Goal: Check status: Check status

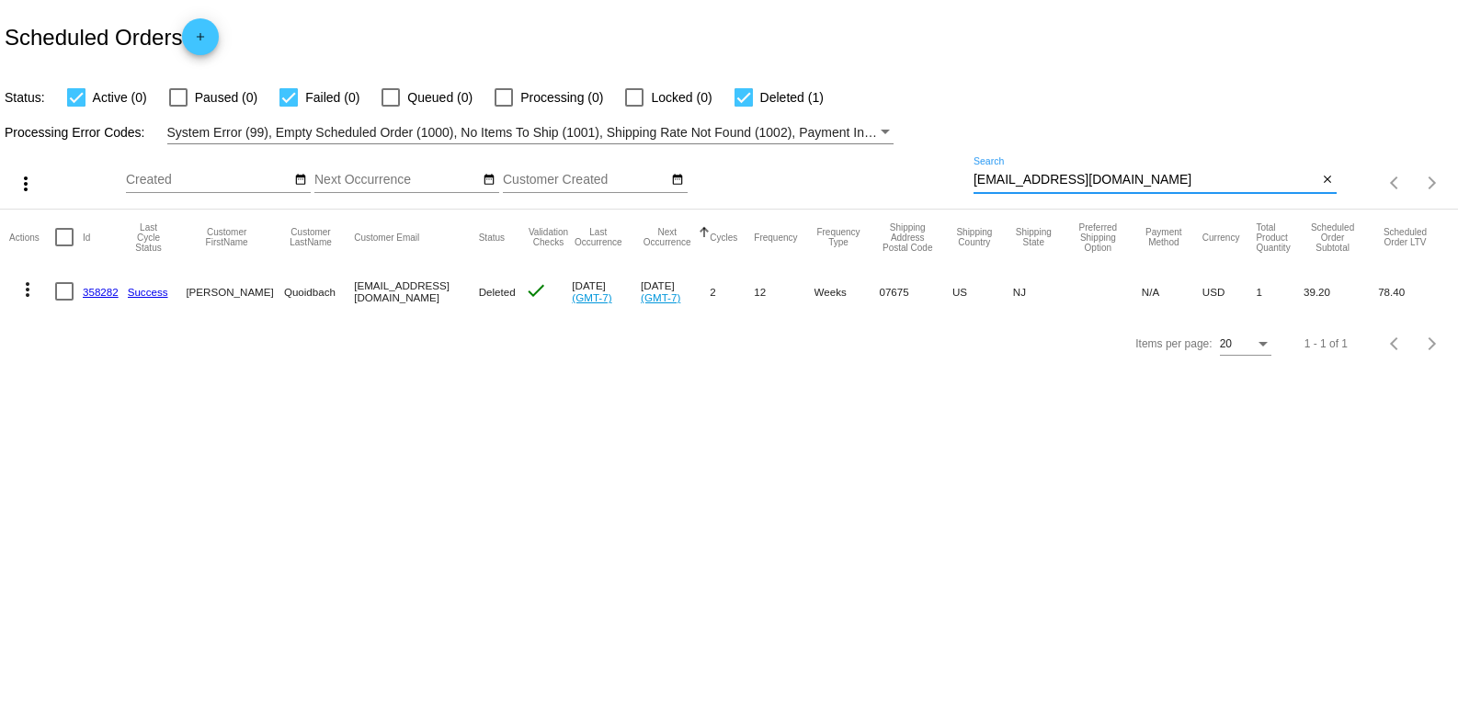
click at [1089, 178] on input "[EMAIL_ADDRESS][DOMAIN_NAME]" at bounding box center [1146, 180] width 344 height 15
click at [1090, 178] on input "[EMAIL_ADDRESS][DOMAIN_NAME]" at bounding box center [1146, 180] width 344 height 15
click at [1087, 178] on input "[EMAIL_ADDRESS][DOMAIN_NAME]" at bounding box center [1146, 180] width 344 height 15
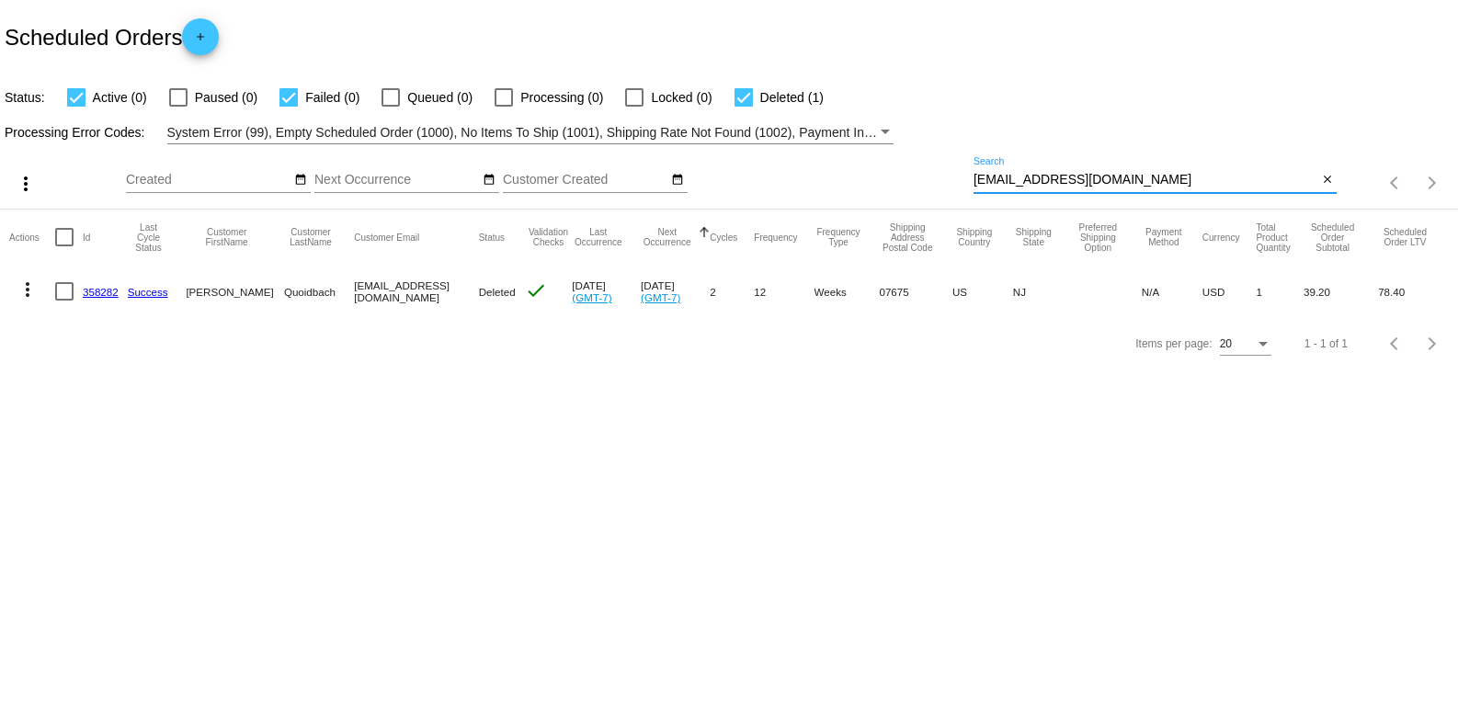
click at [1087, 178] on input "[EMAIL_ADDRESS][DOMAIN_NAME]" at bounding box center [1146, 180] width 344 height 15
paste input "795372"
type input "795372"
click at [102, 288] on link "795372" at bounding box center [101, 292] width 36 height 12
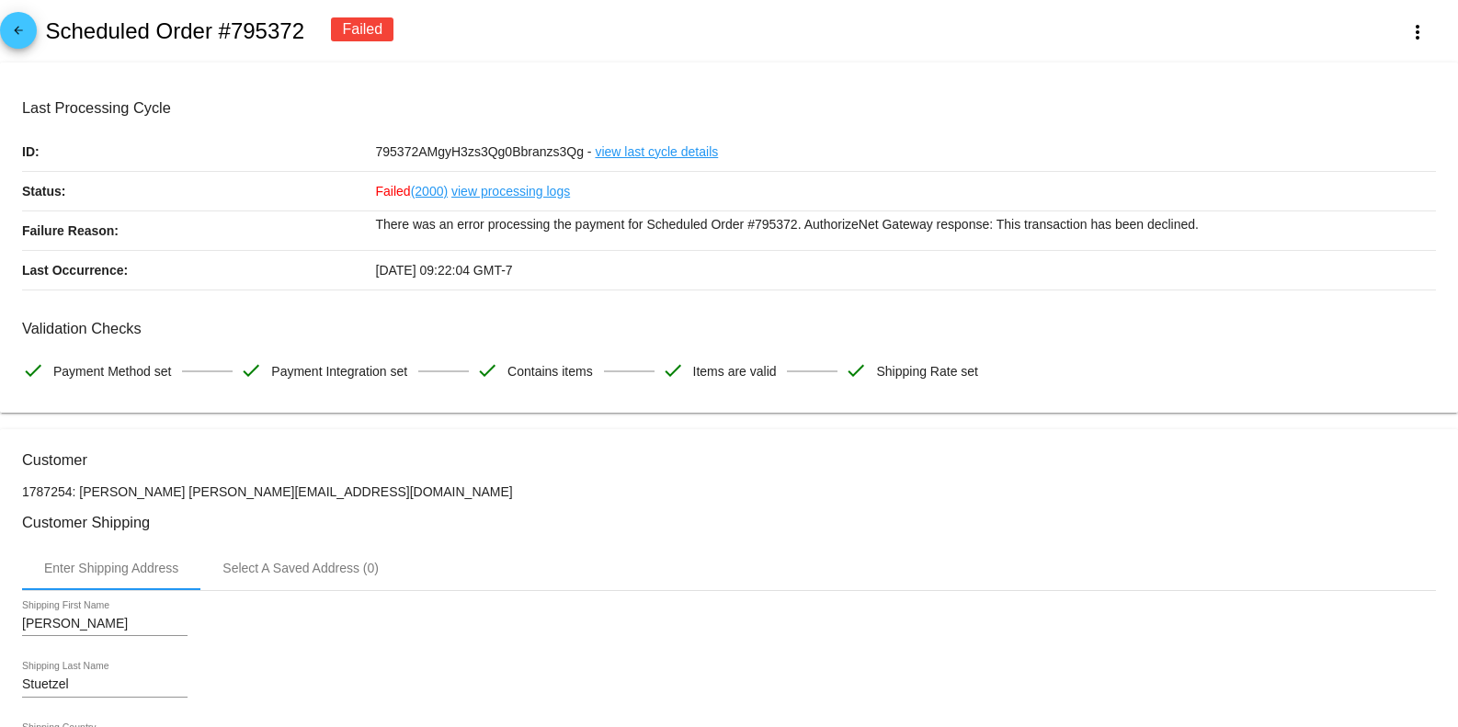
click at [508, 188] on link "view processing logs" at bounding box center [510, 191] width 119 height 39
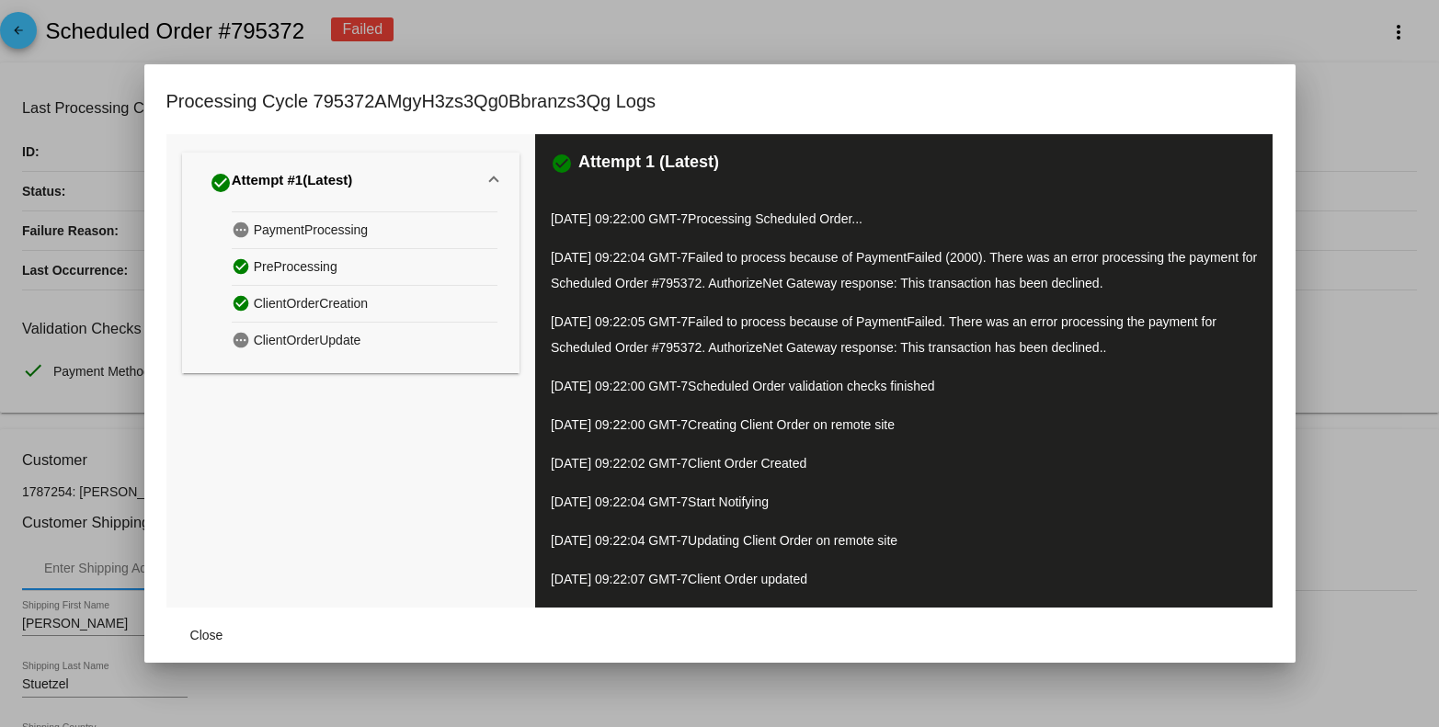
click at [1332, 458] on div at bounding box center [719, 363] width 1439 height 727
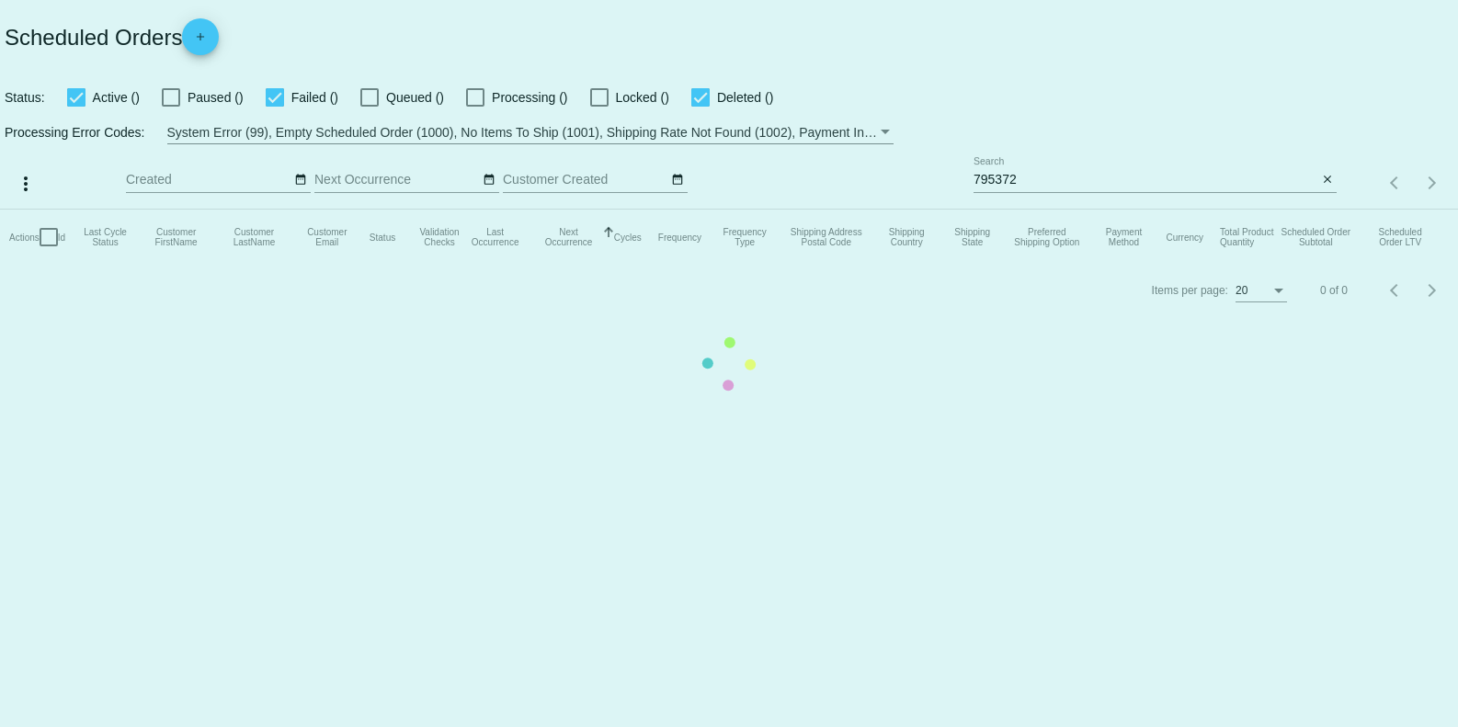
checkbox input "true"
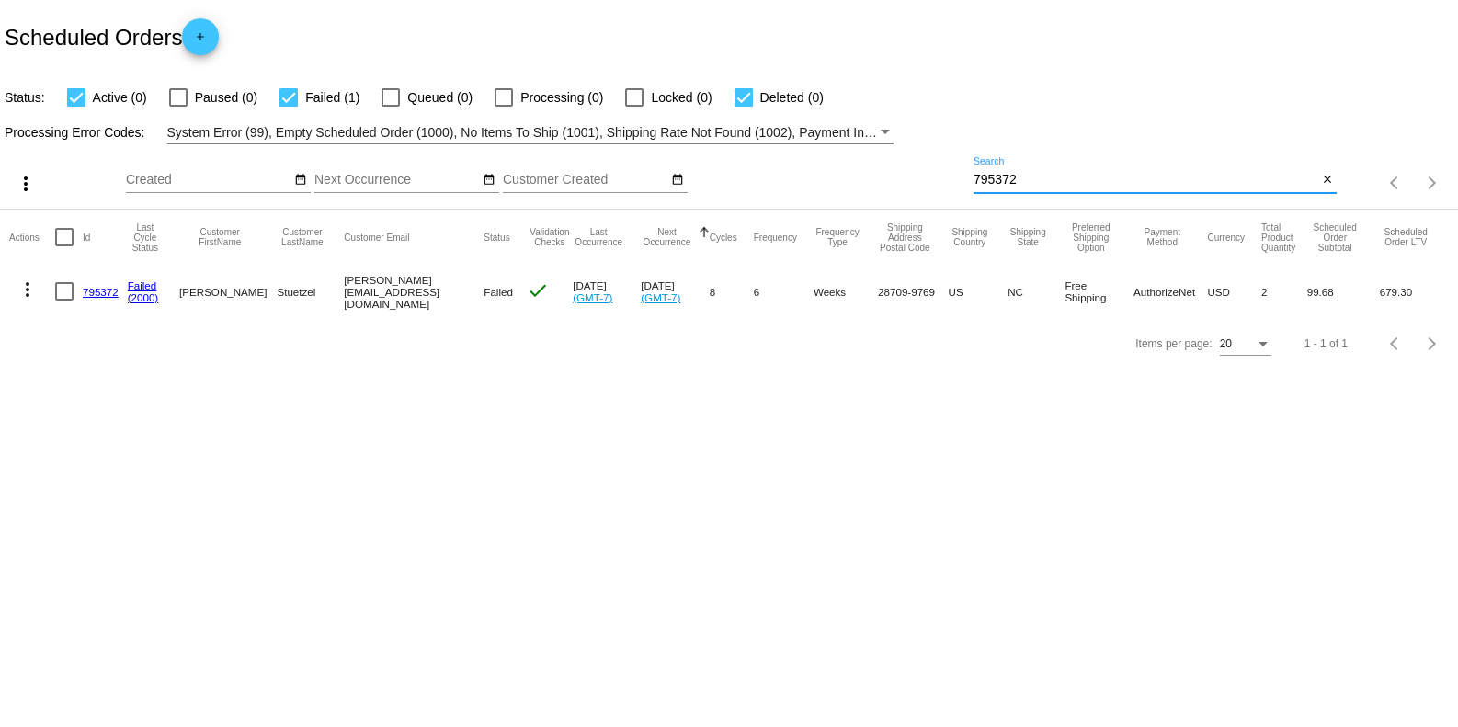
click at [1039, 182] on input "795372" at bounding box center [1146, 180] width 344 height 15
paste input "[EMAIL_ADDRESS][DOMAIN_NAME]"
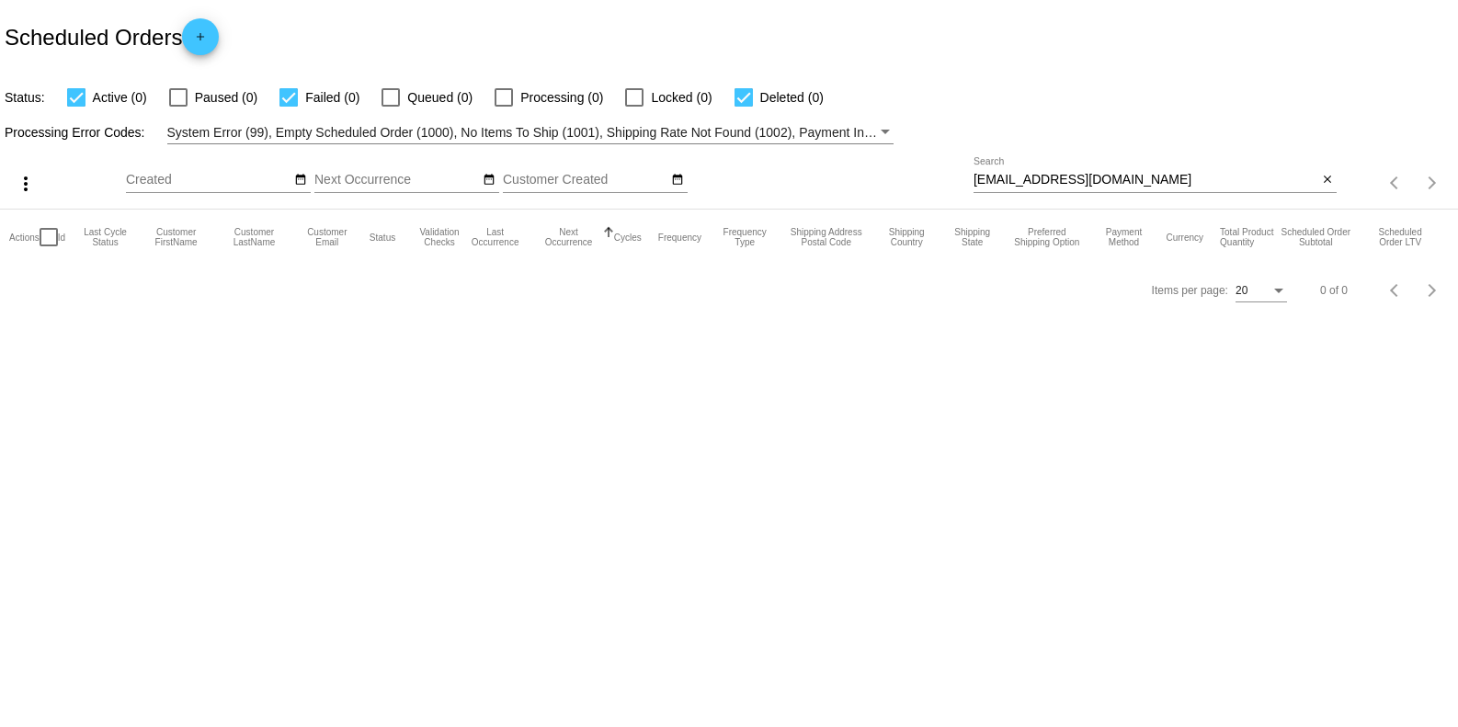
click at [1211, 158] on div "[EMAIL_ADDRESS][DOMAIN_NAME] Search" at bounding box center [1146, 175] width 344 height 36
click at [1211, 158] on div "dj3927653@gmail.com Search" at bounding box center [1146, 175] width 344 height 36
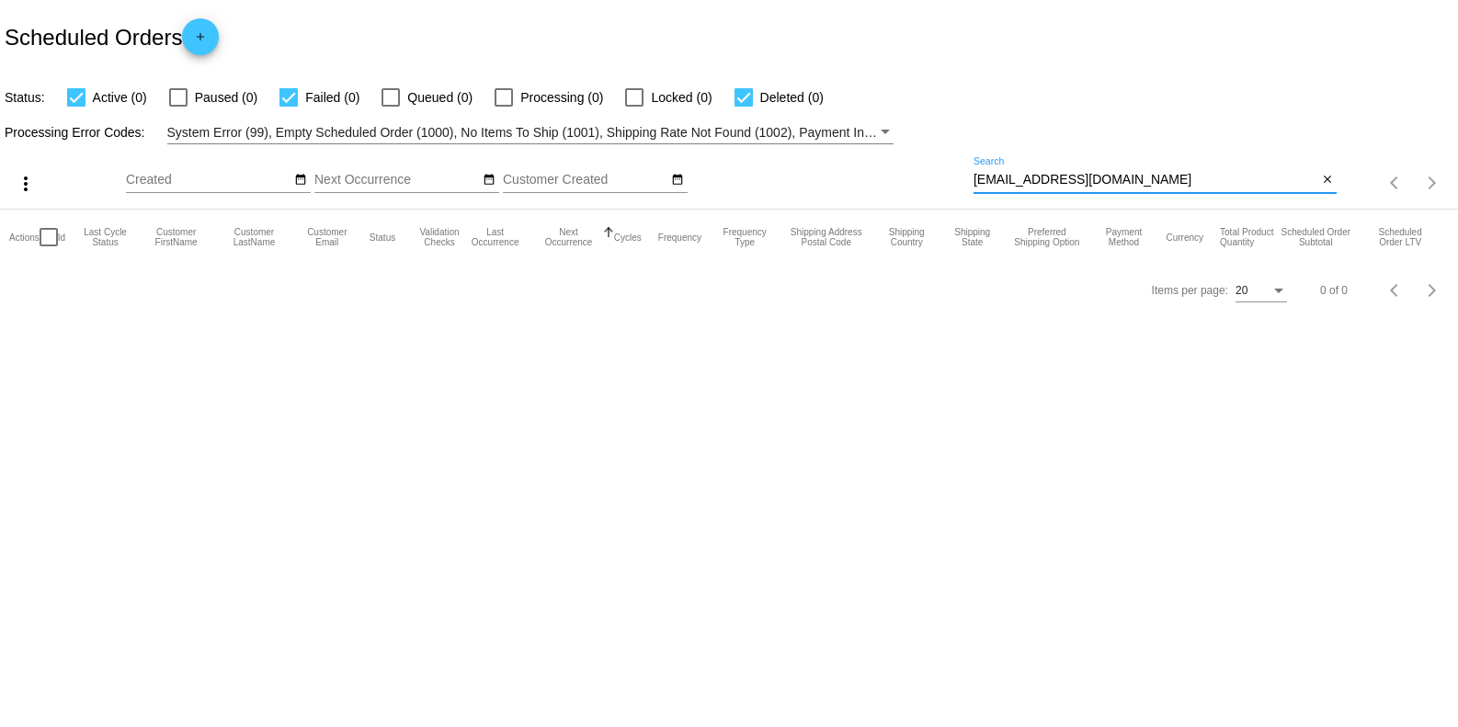
click at [1211, 158] on div "dj3927653@gmail.com Search" at bounding box center [1146, 175] width 344 height 36
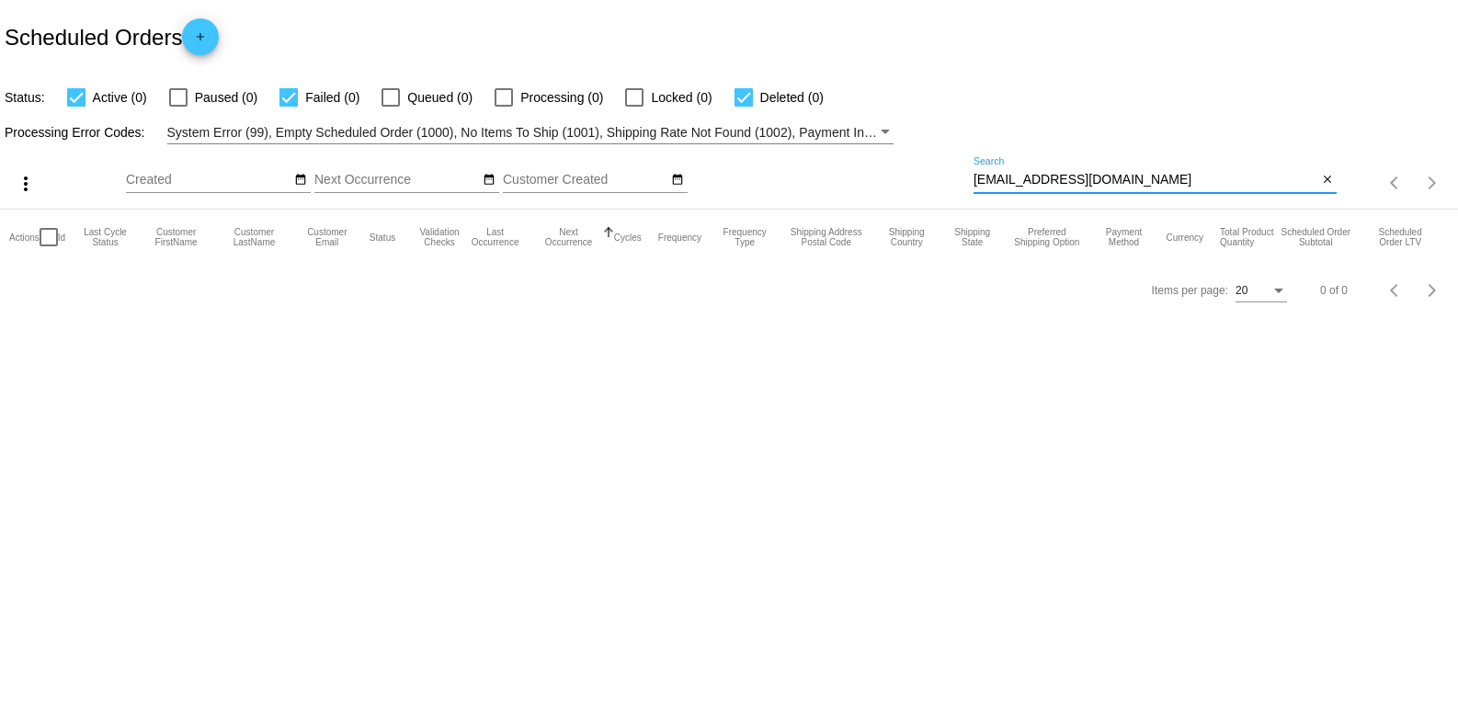
click at [1211, 158] on div "dj3927653@gmail.com Search" at bounding box center [1146, 175] width 344 height 36
click at [1135, 178] on input "dj3927653@gmail.com" at bounding box center [1146, 180] width 344 height 15
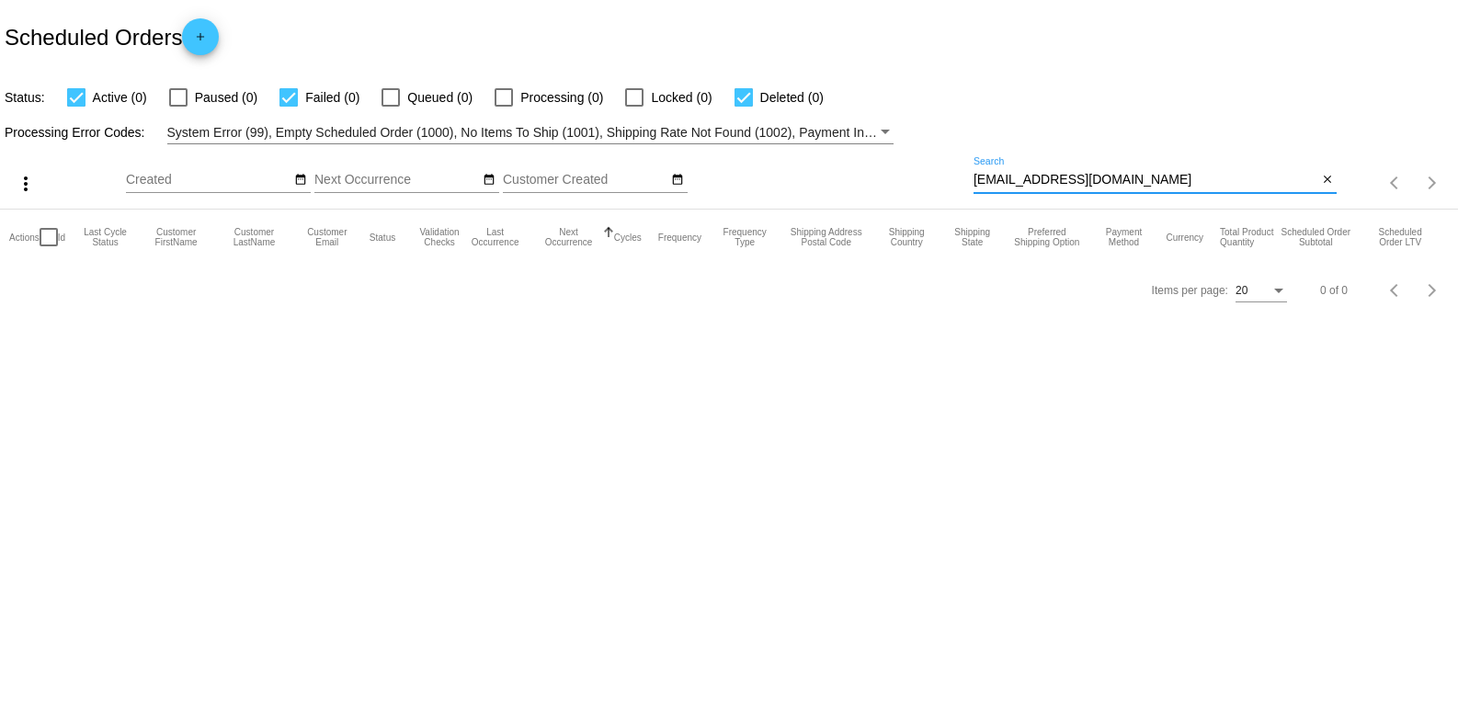
paste input "1667237."
type input "1667237"
